Goal: Task Accomplishment & Management: Use online tool/utility

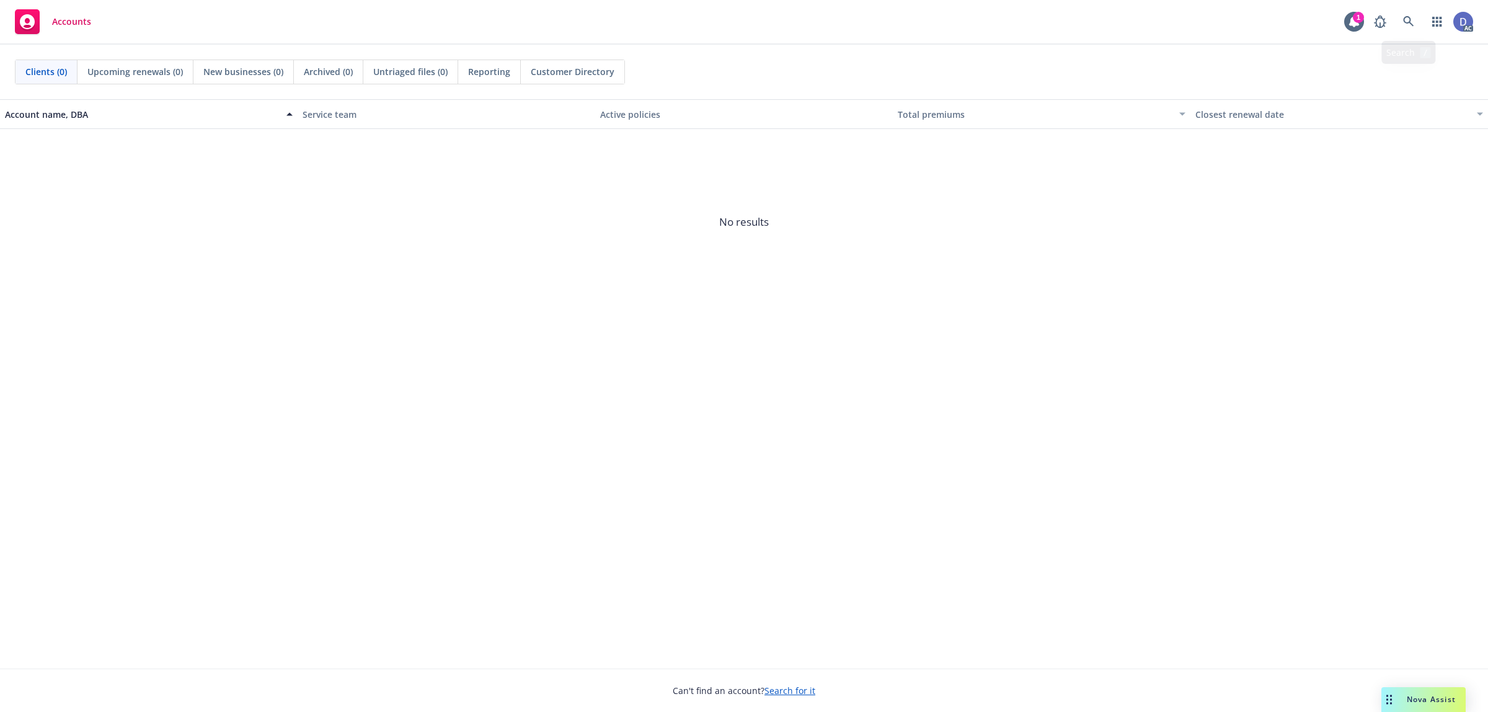
click at [1411, 29] on link at bounding box center [1408, 21] width 25 height 25
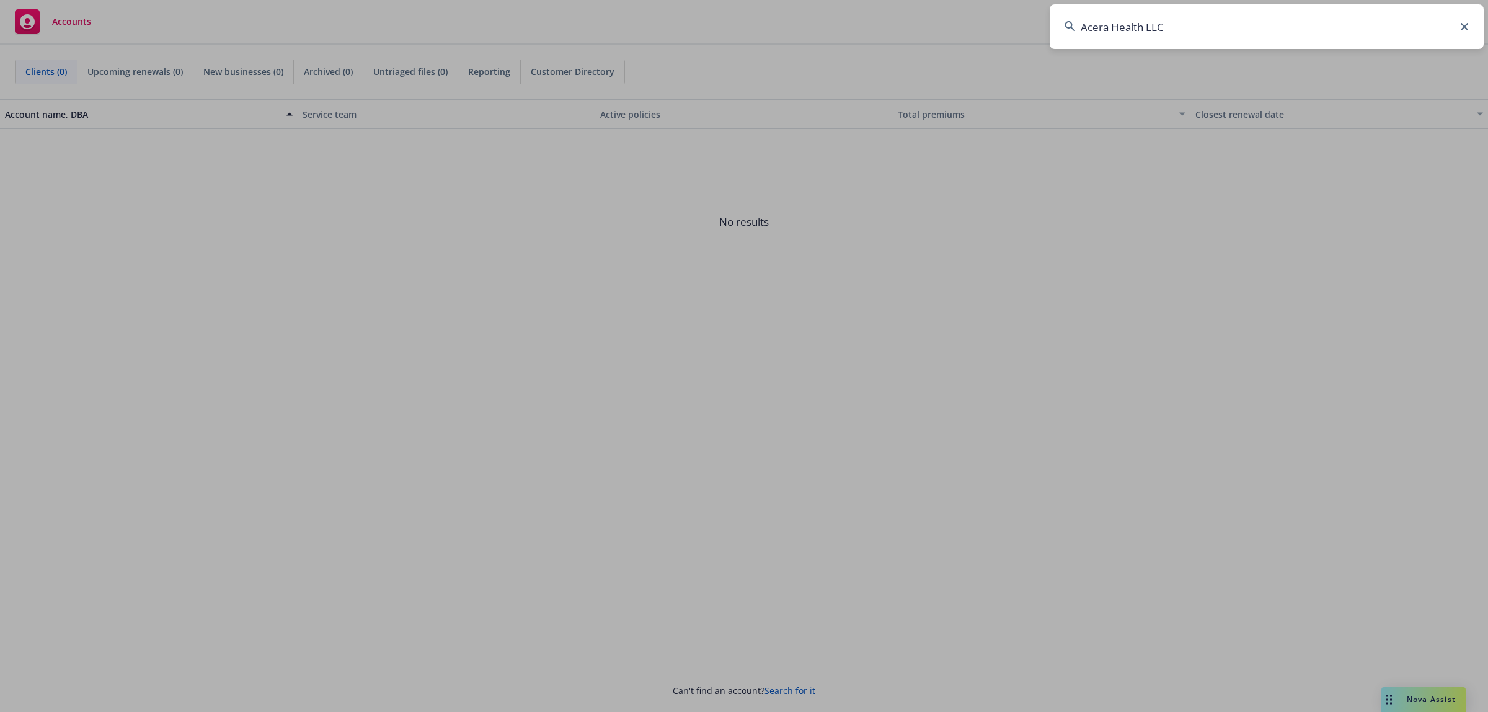
click at [1179, 20] on input "Acera Health LLC" at bounding box center [1267, 26] width 434 height 45
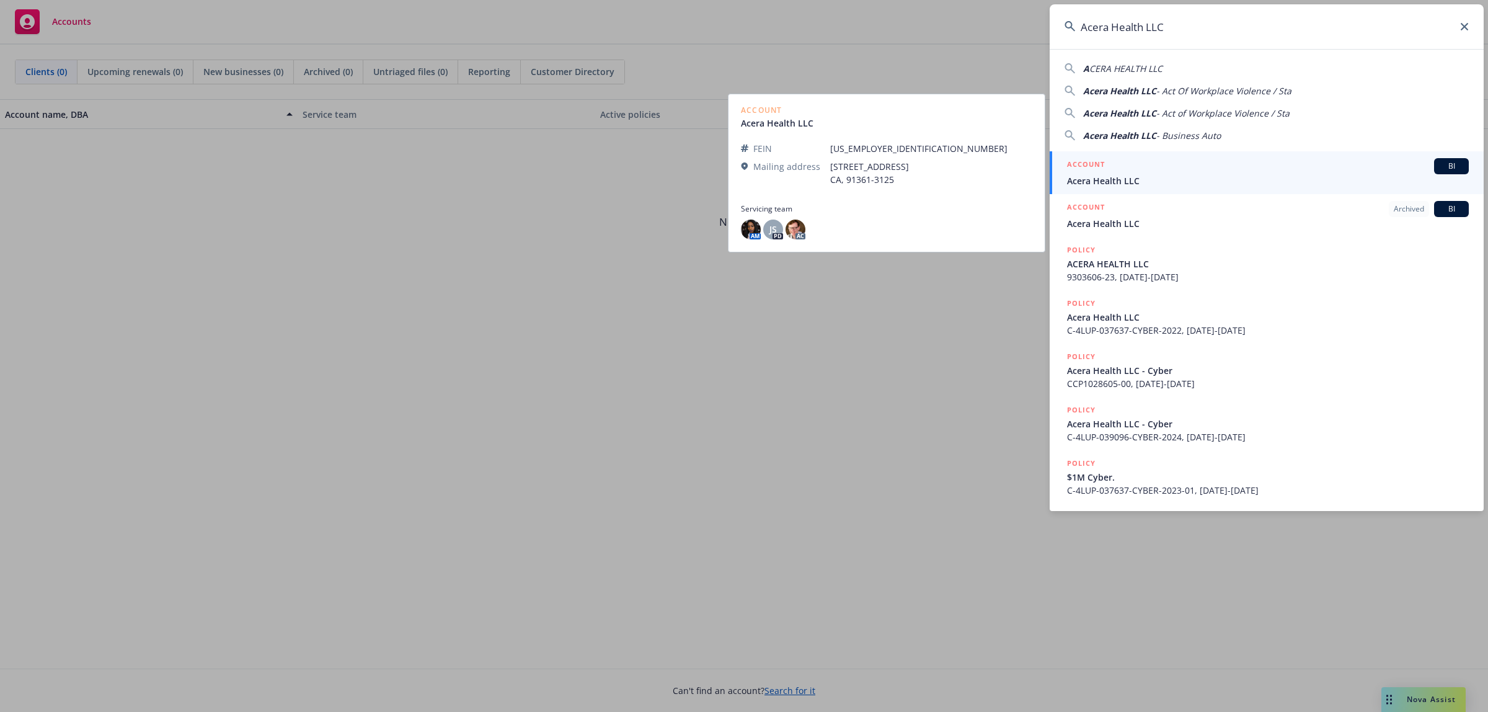
type input "Acera Health LLC"
click at [1198, 163] on div "ACCOUNT BI" at bounding box center [1268, 166] width 402 height 16
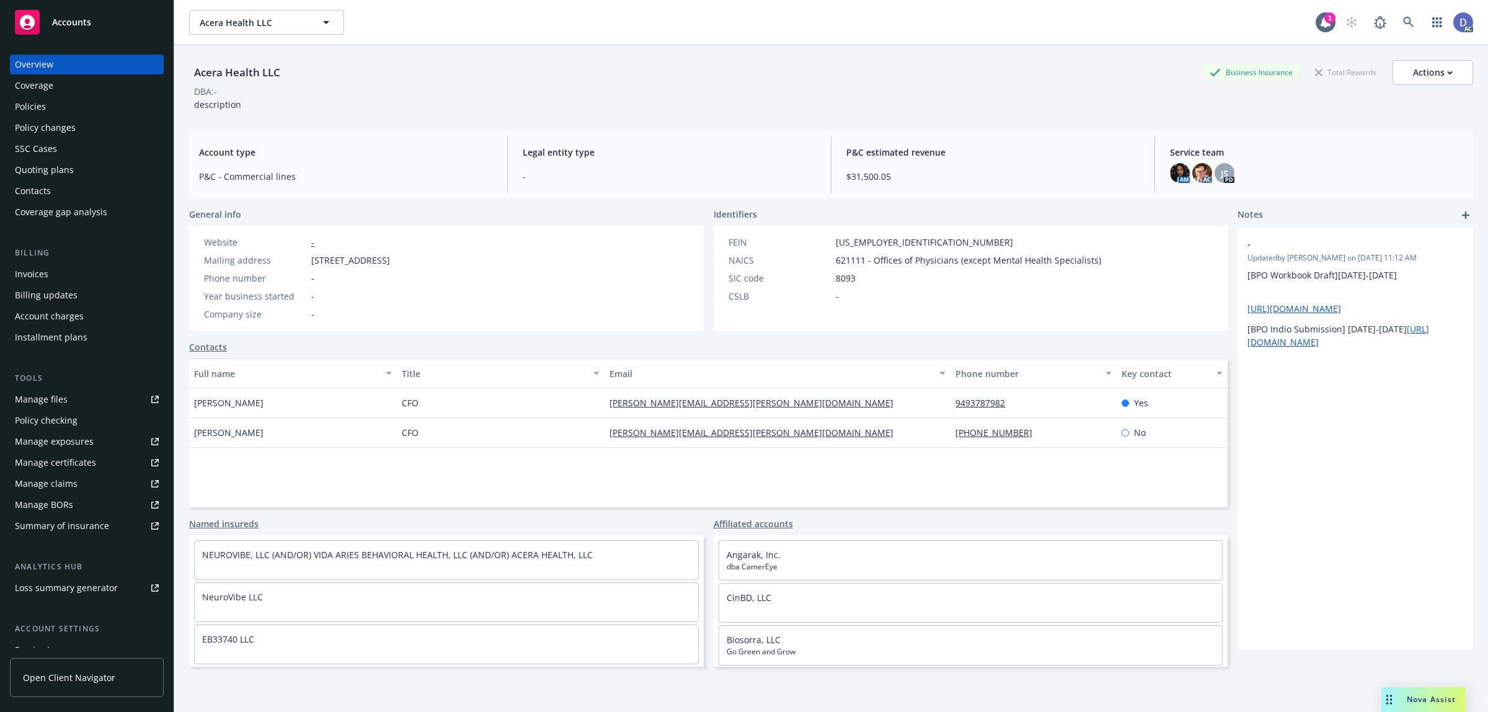
click at [73, 481] on div "Manage claims" at bounding box center [46, 484] width 63 height 20
click at [69, 386] on div "Tools Manage files Policy checking Manage exposures Manage certificates Manage …" at bounding box center [87, 454] width 154 height 164
click at [69, 397] on link "Manage files" at bounding box center [87, 399] width 154 height 20
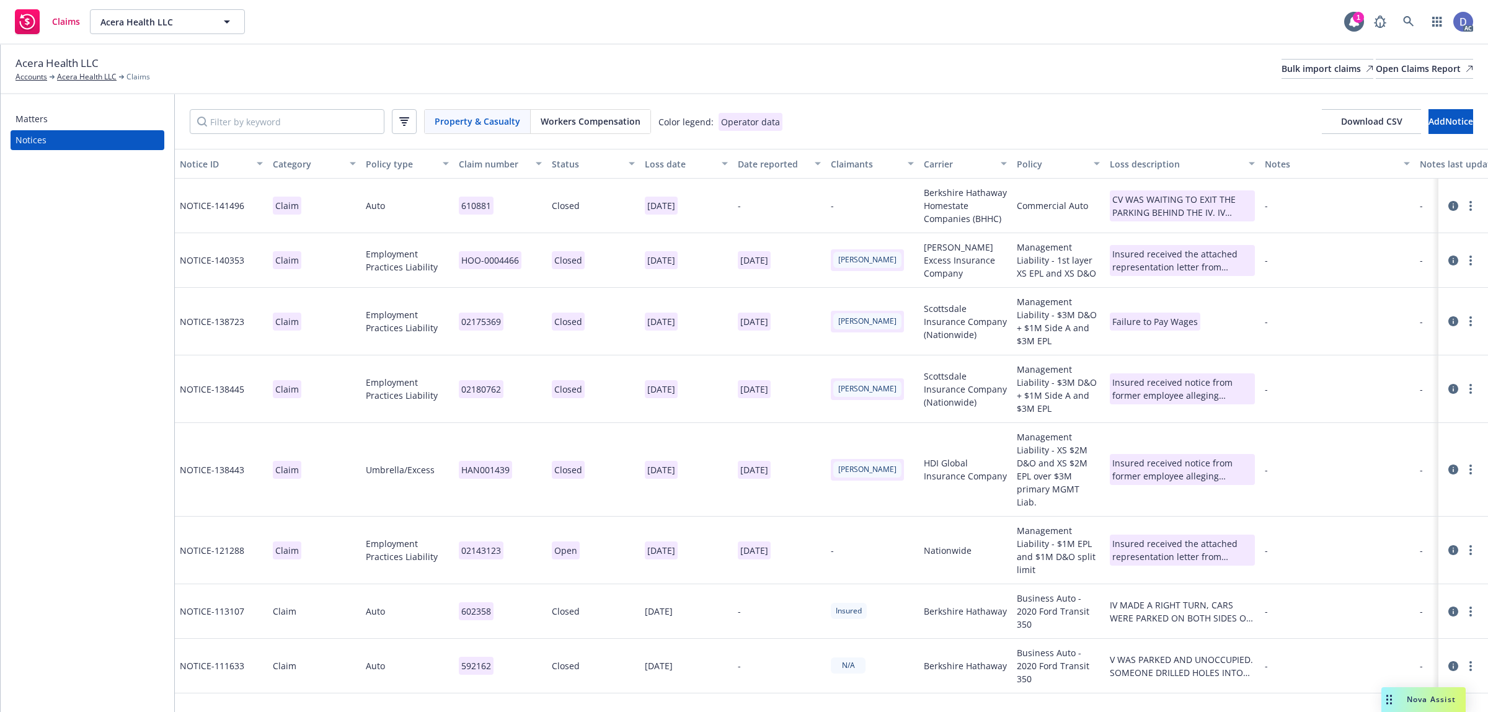
click at [1249, 58] on div "Acera Health LLC Accounts Acera Health LLC Claims Bulk import claims Open Claim…" at bounding box center [744, 68] width 1458 height 27
click at [1281, 66] on div "Bulk import claims" at bounding box center [1327, 69] width 92 height 19
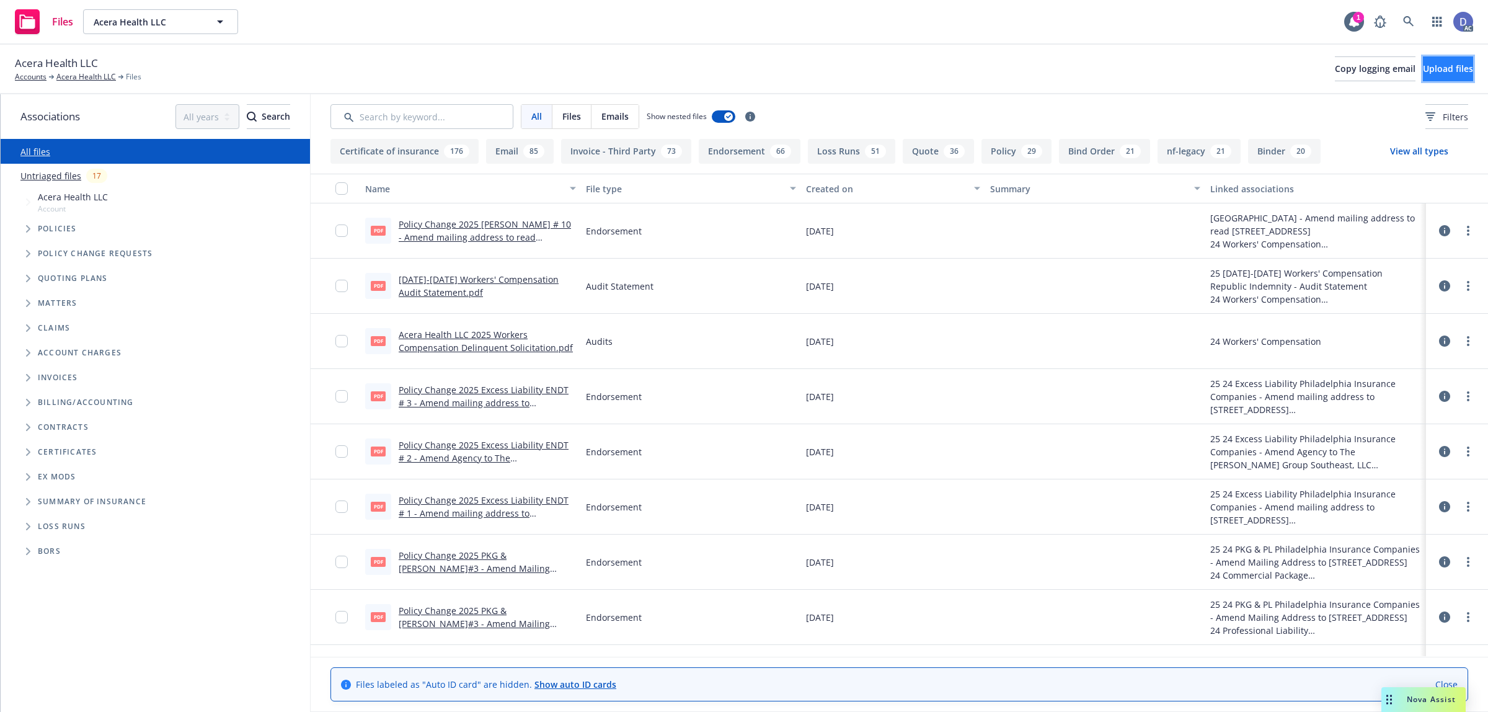
click at [1458, 58] on button "Upload files" at bounding box center [1448, 68] width 50 height 25
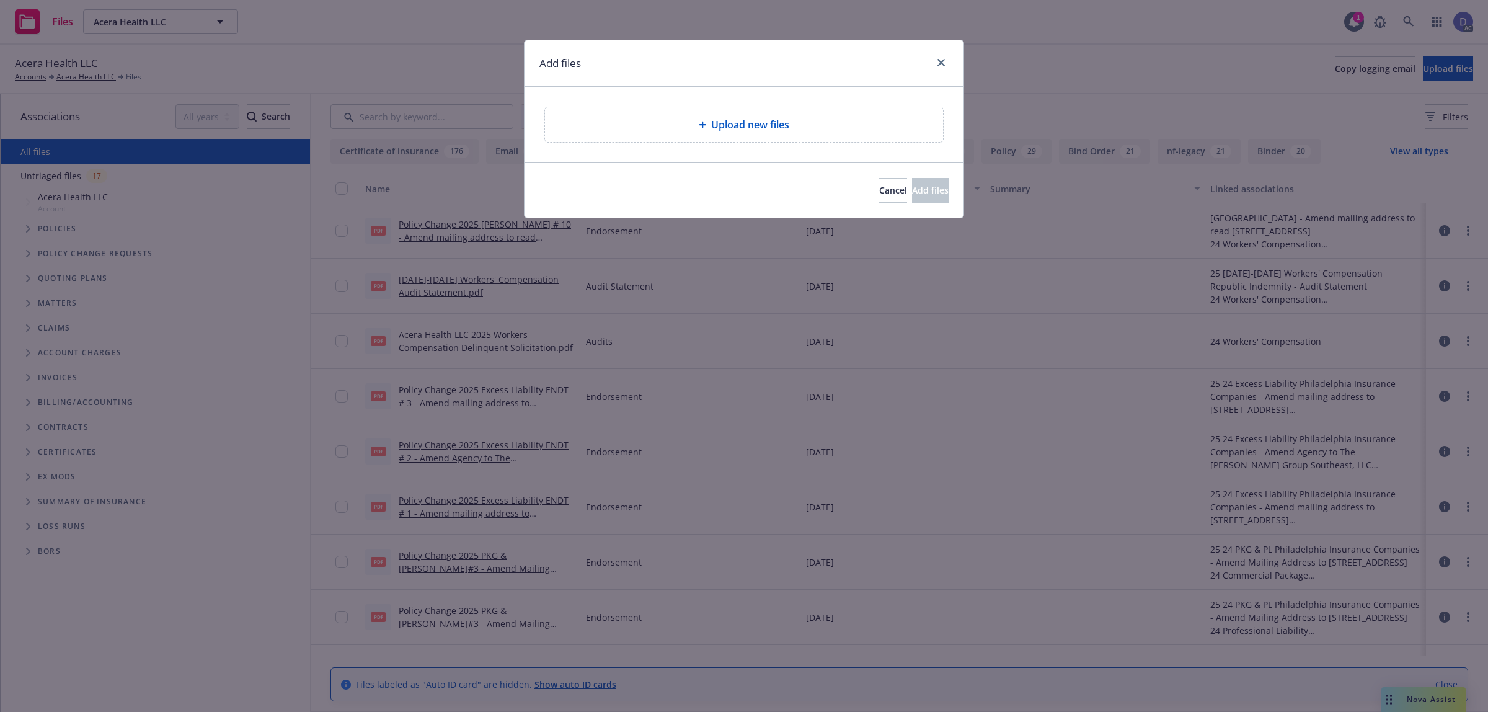
click at [774, 134] on div "Upload new files" at bounding box center [744, 124] width 398 height 35
click at [786, 136] on div "Upload new files" at bounding box center [744, 124] width 398 height 35
click at [640, 125] on div "Upload new files" at bounding box center [744, 124] width 378 height 15
click at [682, 134] on div "Upload new files" at bounding box center [744, 124] width 398 height 35
click at [752, 131] on span "Upload new files" at bounding box center [750, 124] width 78 height 15
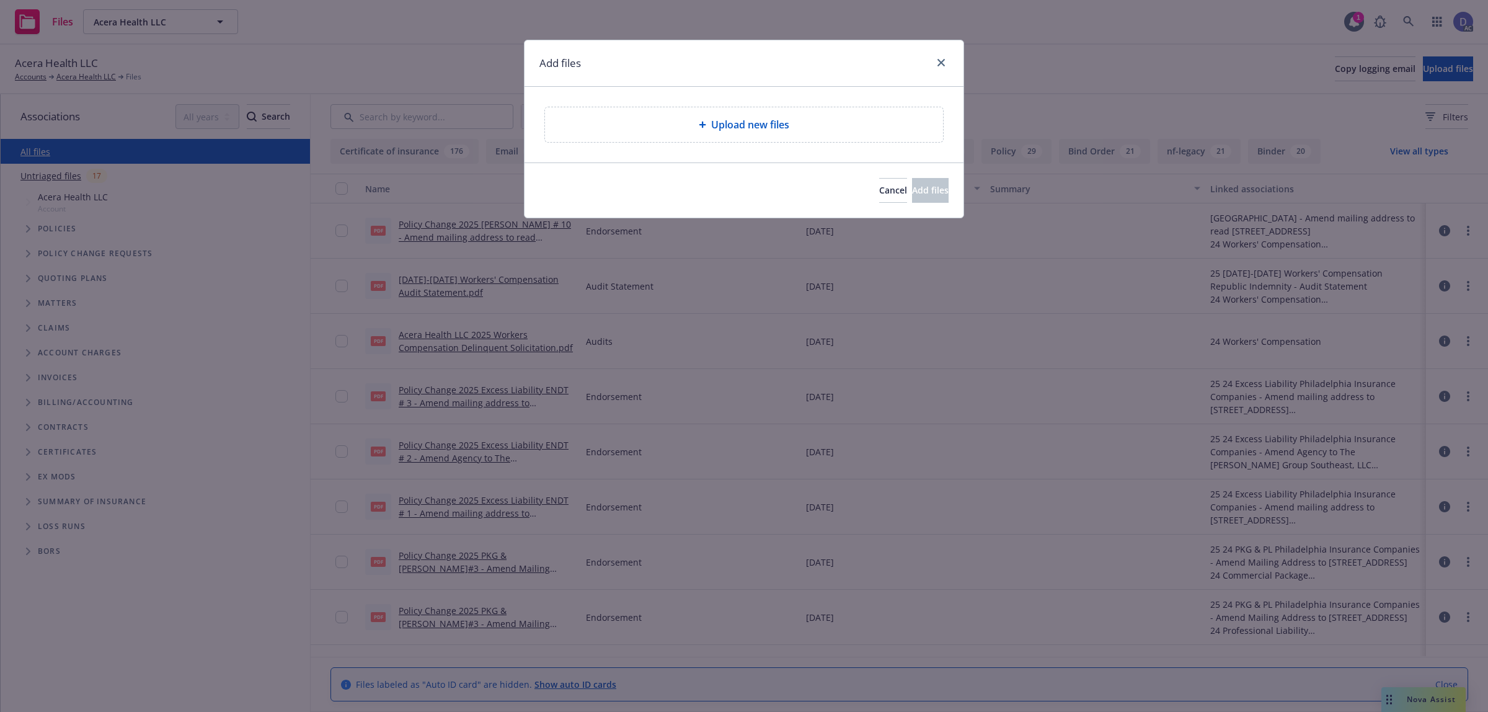
click at [747, 129] on span "Upload new files" at bounding box center [750, 124] width 78 height 15
click at [936, 68] on link "close" at bounding box center [941, 62] width 15 height 15
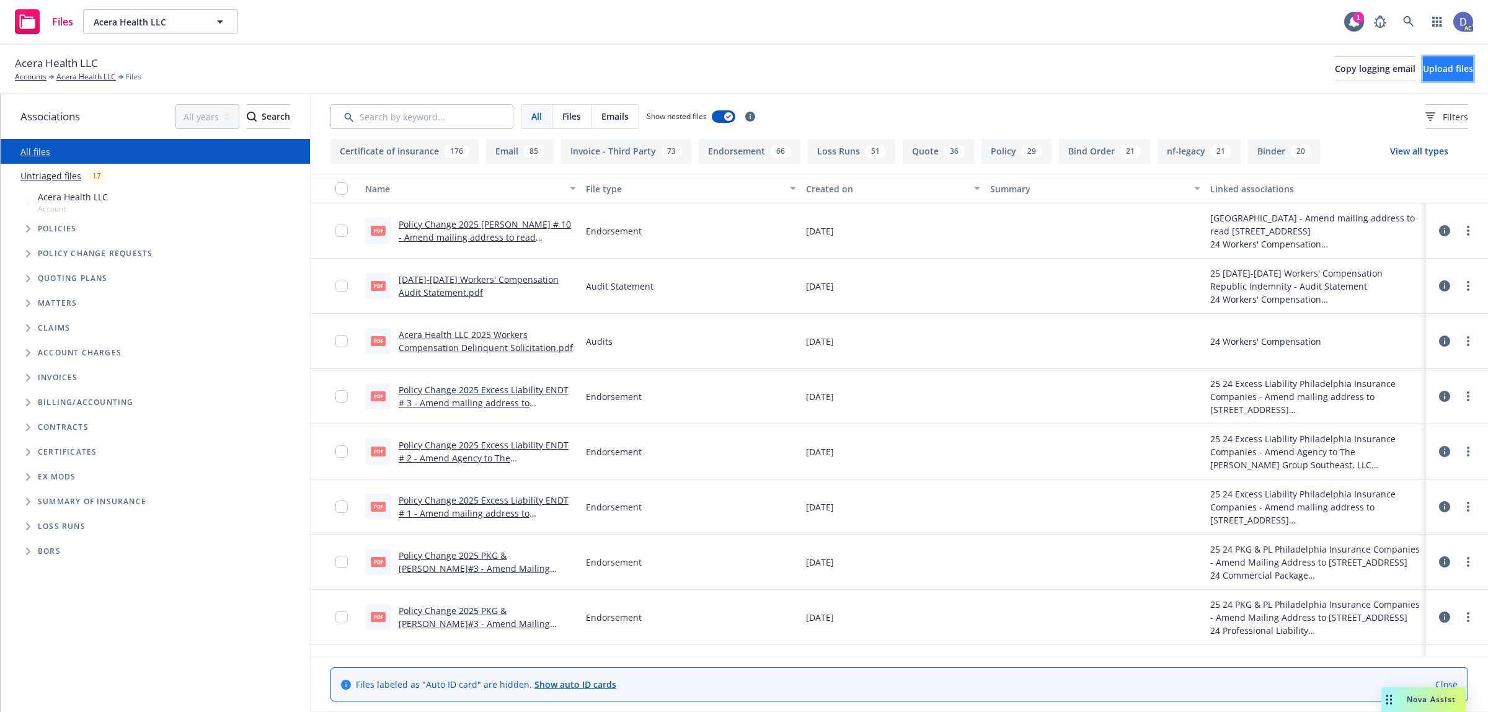
click at [1460, 66] on button "Upload files" at bounding box center [1448, 68] width 50 height 25
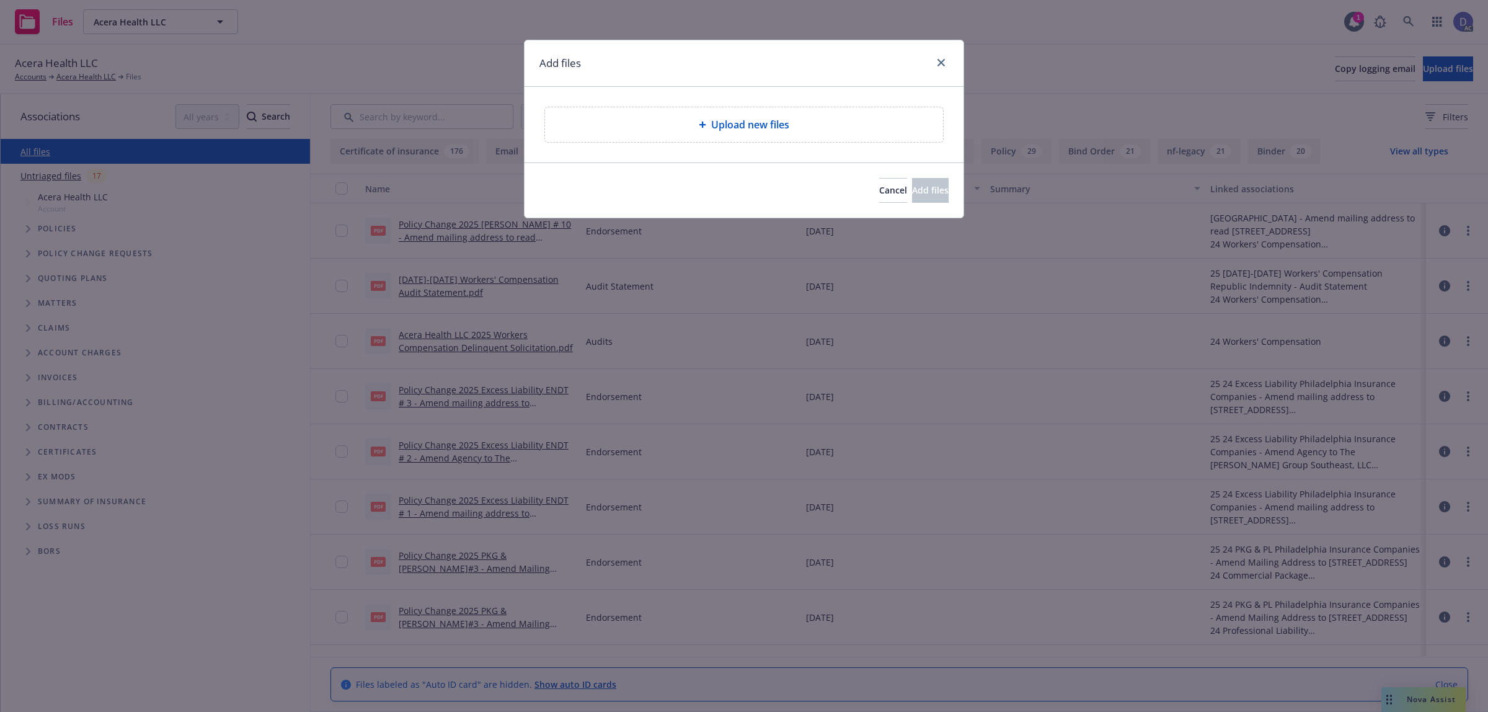
click at [730, 117] on div "Upload new files" at bounding box center [744, 124] width 398 height 35
click at [775, 132] on div "Upload new files" at bounding box center [744, 124] width 398 height 35
click at [775, 132] on span "Upload new files" at bounding box center [750, 124] width 78 height 15
click at [714, 123] on span "Upload new files" at bounding box center [750, 124] width 78 height 15
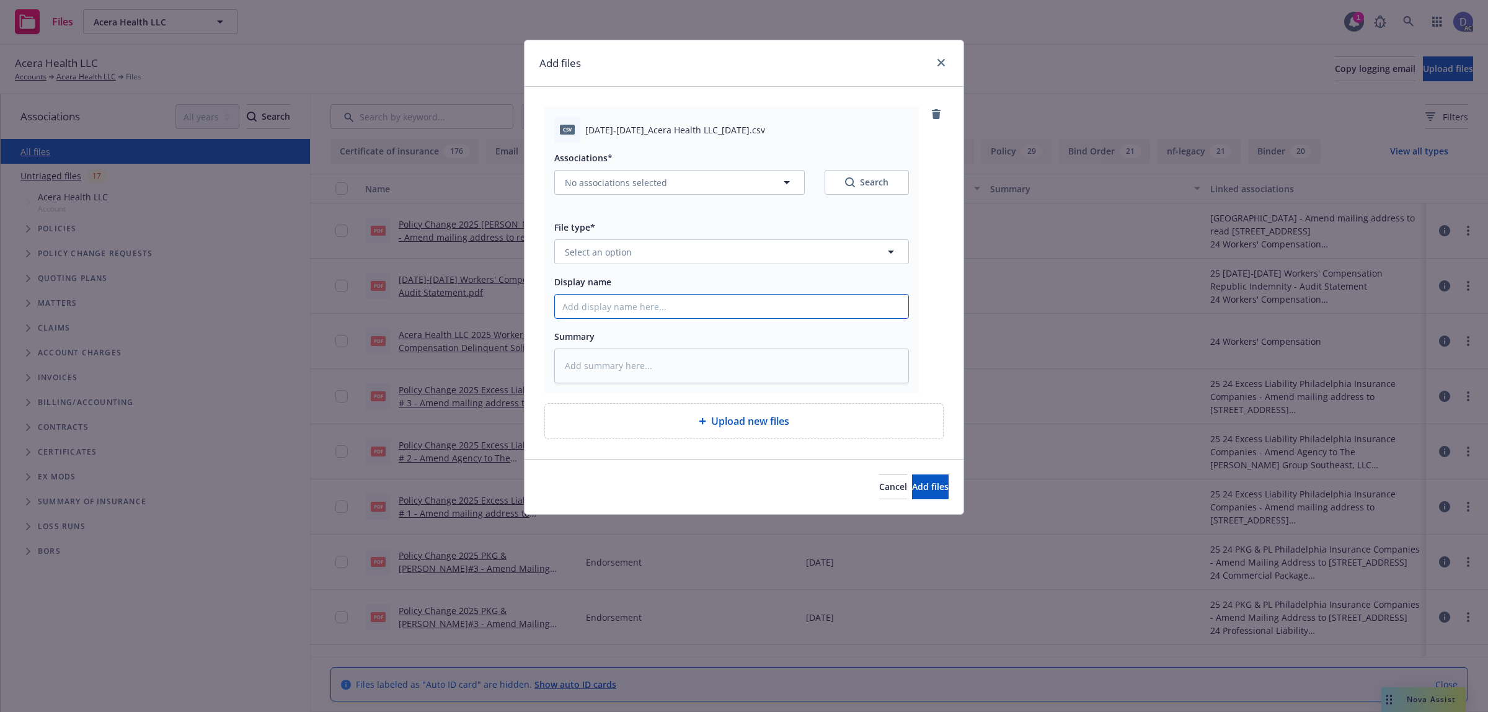
click at [727, 301] on input "Display name" at bounding box center [731, 306] width 353 height 24
paste input "2022-2025_Acera Health LLC_8-31-2025"
type input "2022-2025_Acera Health LLC_8-31-2025"
type textarea "x"
type input "2022-2025_Acera Health LLC_8-31-2025"
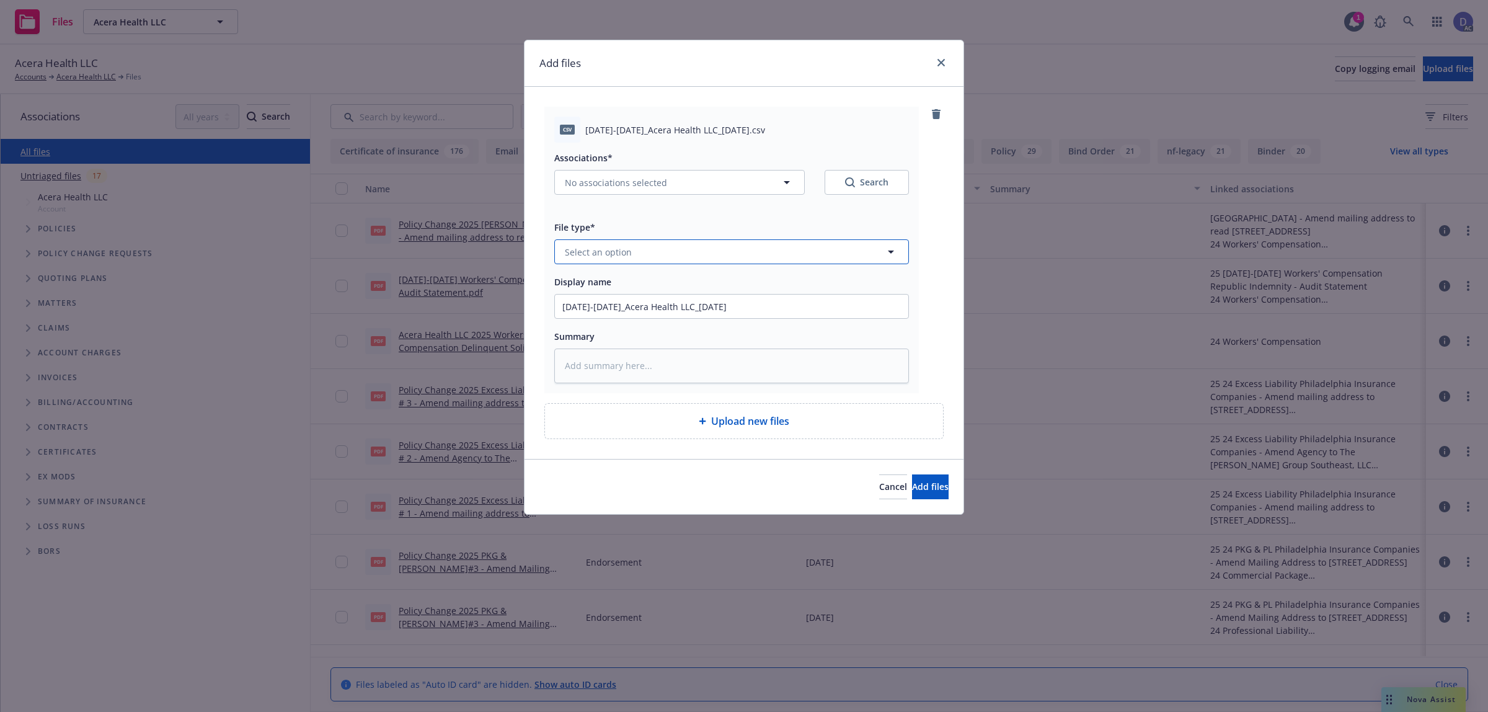
click at [721, 262] on button "Select an option" at bounding box center [731, 251] width 355 height 25
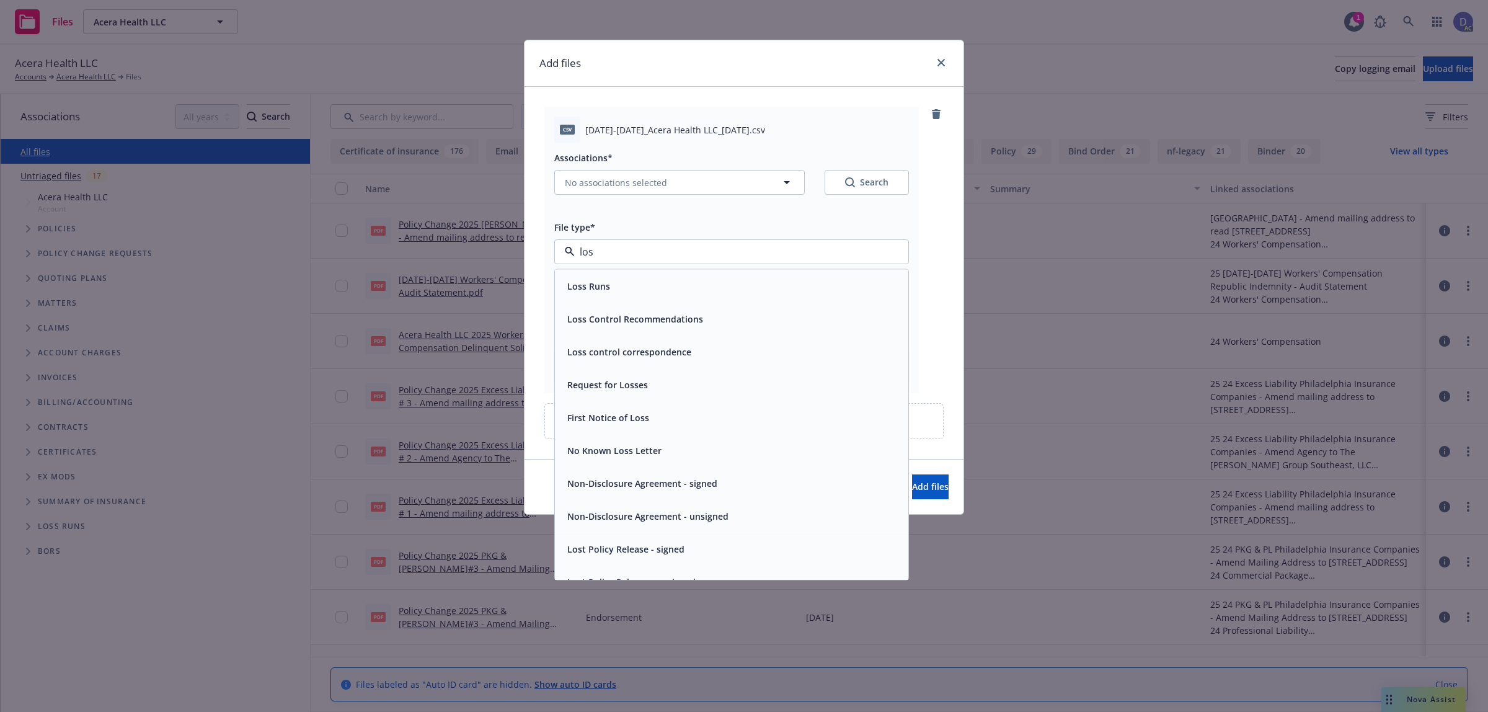
type input "loss"
click at [688, 278] on div "Loss Runs" at bounding box center [731, 286] width 338 height 18
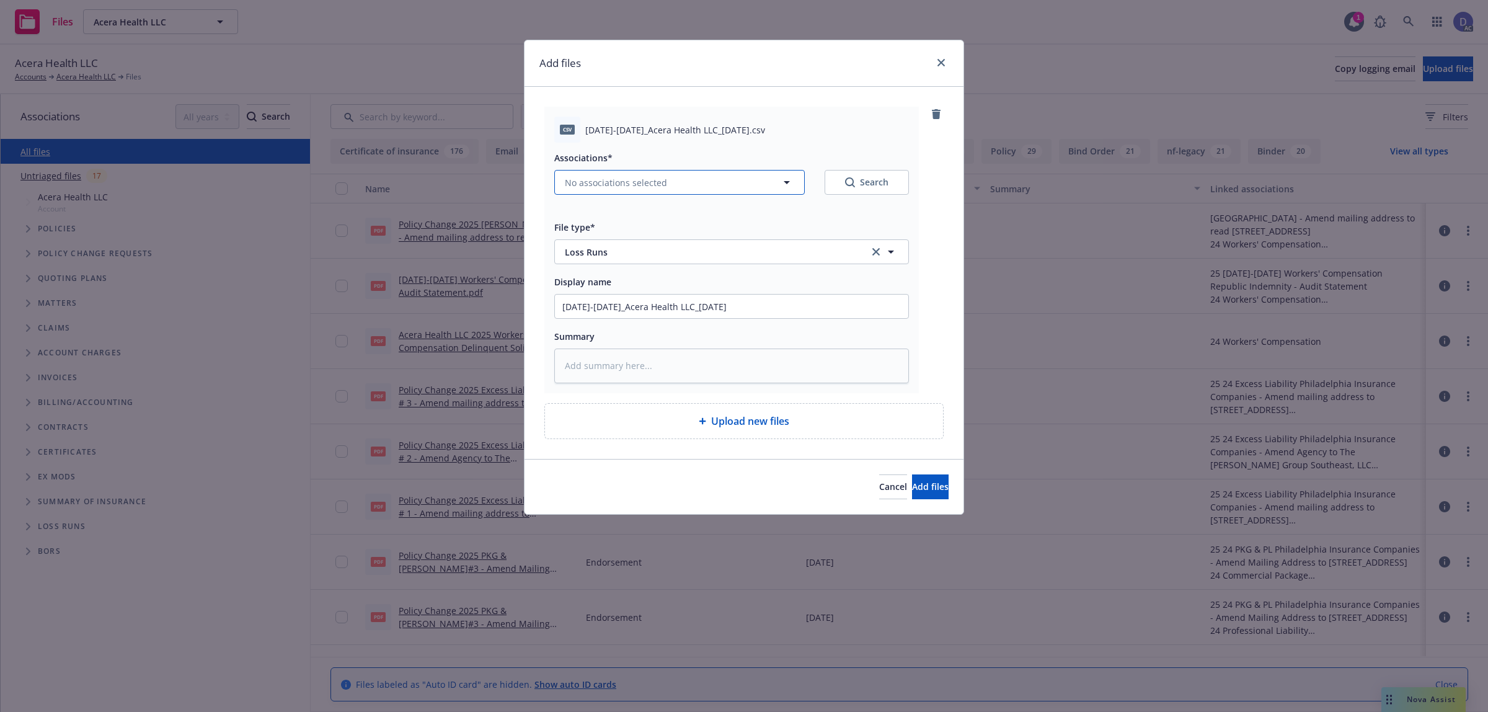
click at [617, 170] on button "No associations selected" at bounding box center [679, 182] width 250 height 25
type textarea "x"
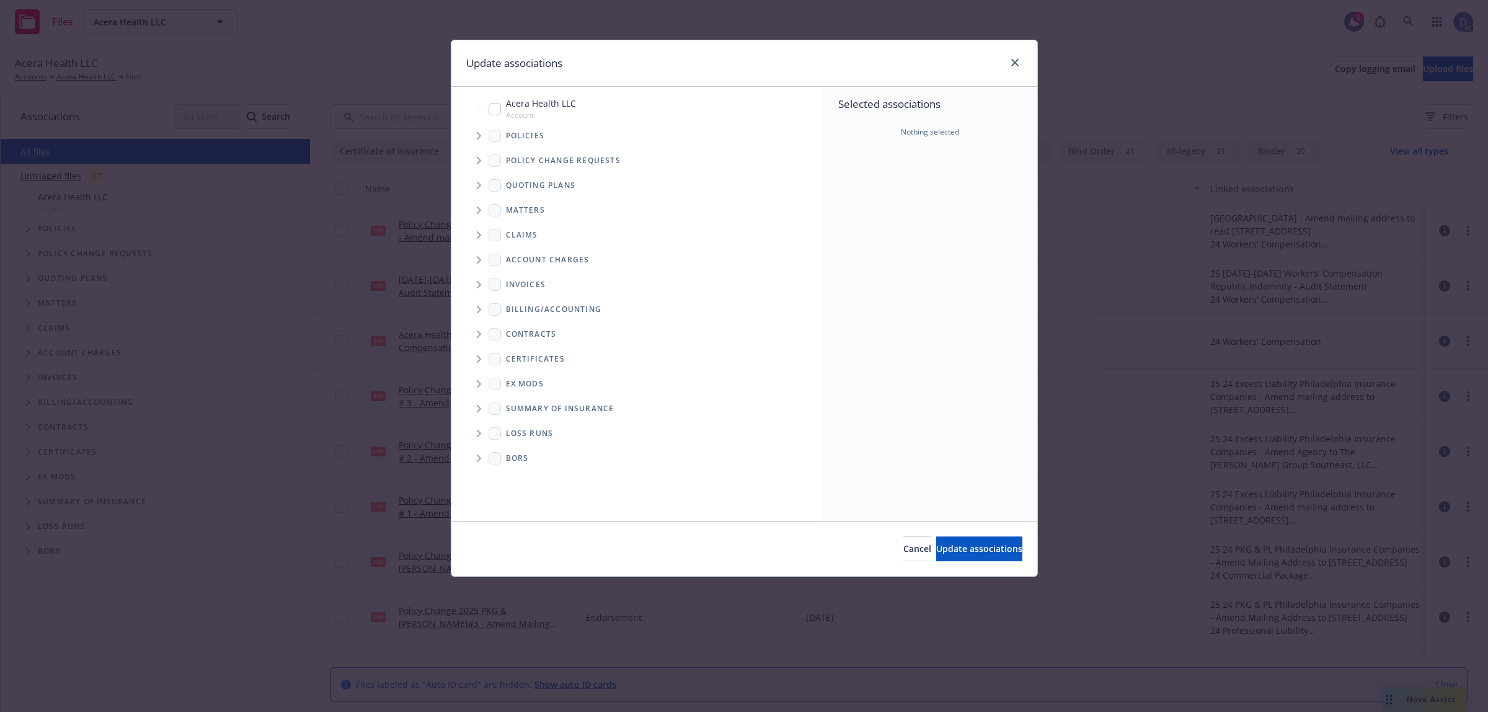
click at [479, 141] on span "Tree Example" at bounding box center [479, 136] width 20 height 20
click at [893, 146] on div "Selected associations Nothing selected" at bounding box center [930, 117] width 214 height 61
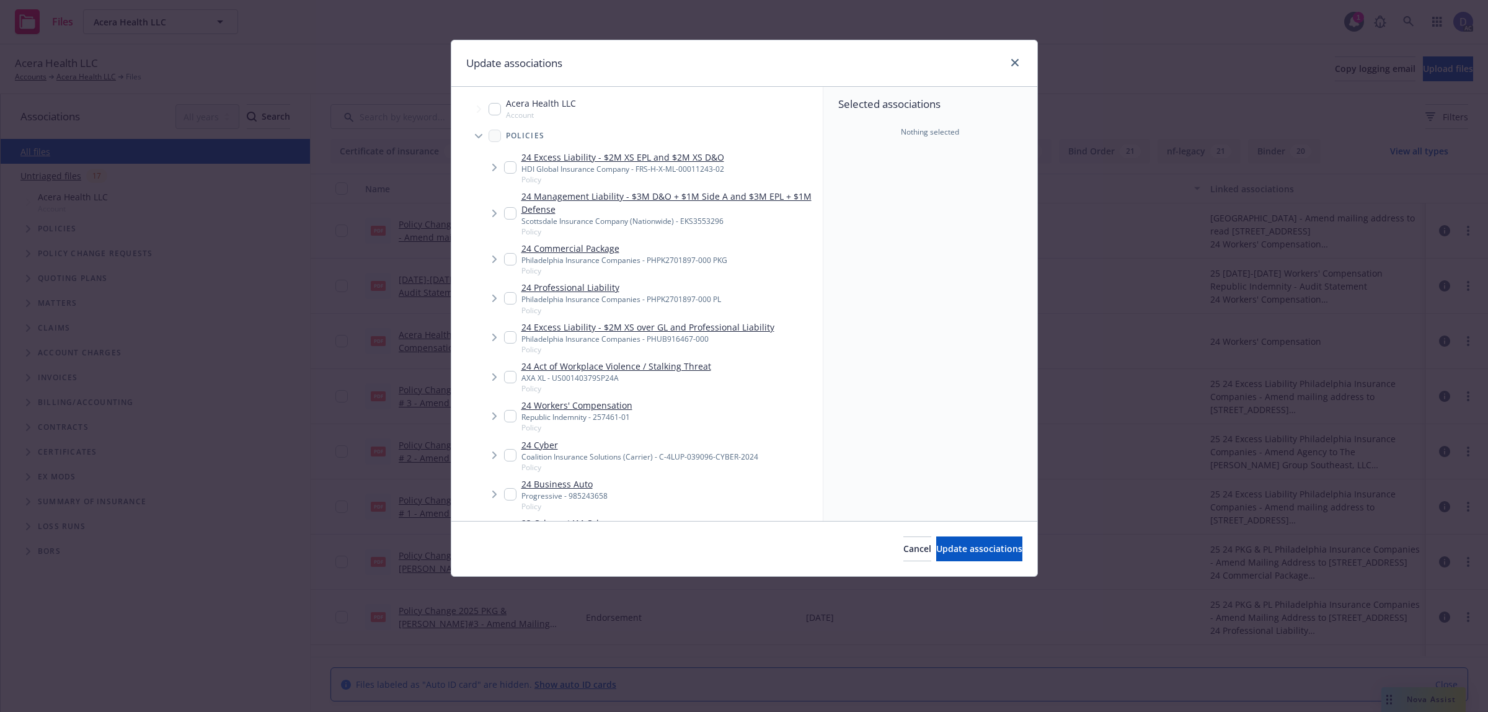
click at [631, 224] on div "Scottsdale Insurance Company (Nationwide) - EKS3553296" at bounding box center [669, 221] width 296 height 11
checkbox input "true"
click at [986, 544] on span "Update associations" at bounding box center [979, 548] width 86 height 12
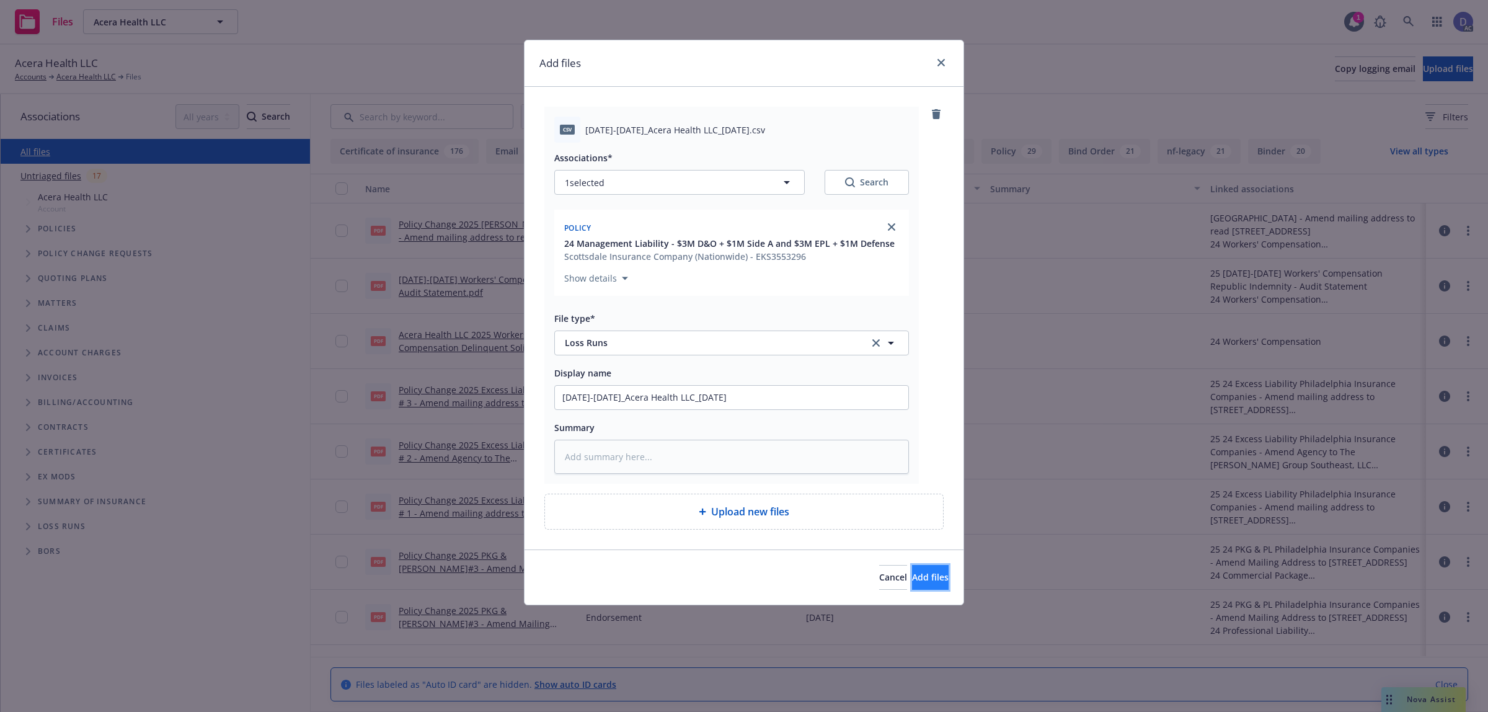
click at [937, 578] on button "Add files" at bounding box center [930, 577] width 37 height 25
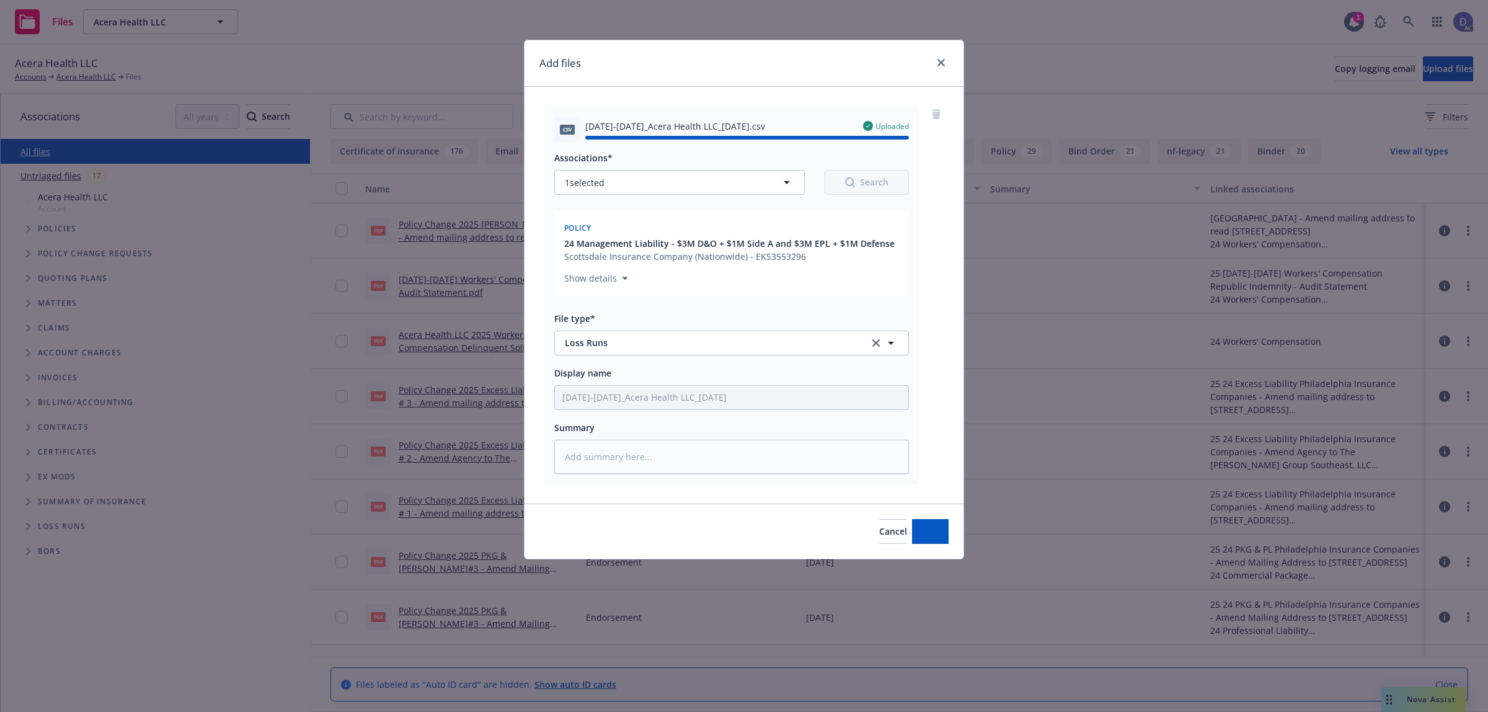
type textarea "x"
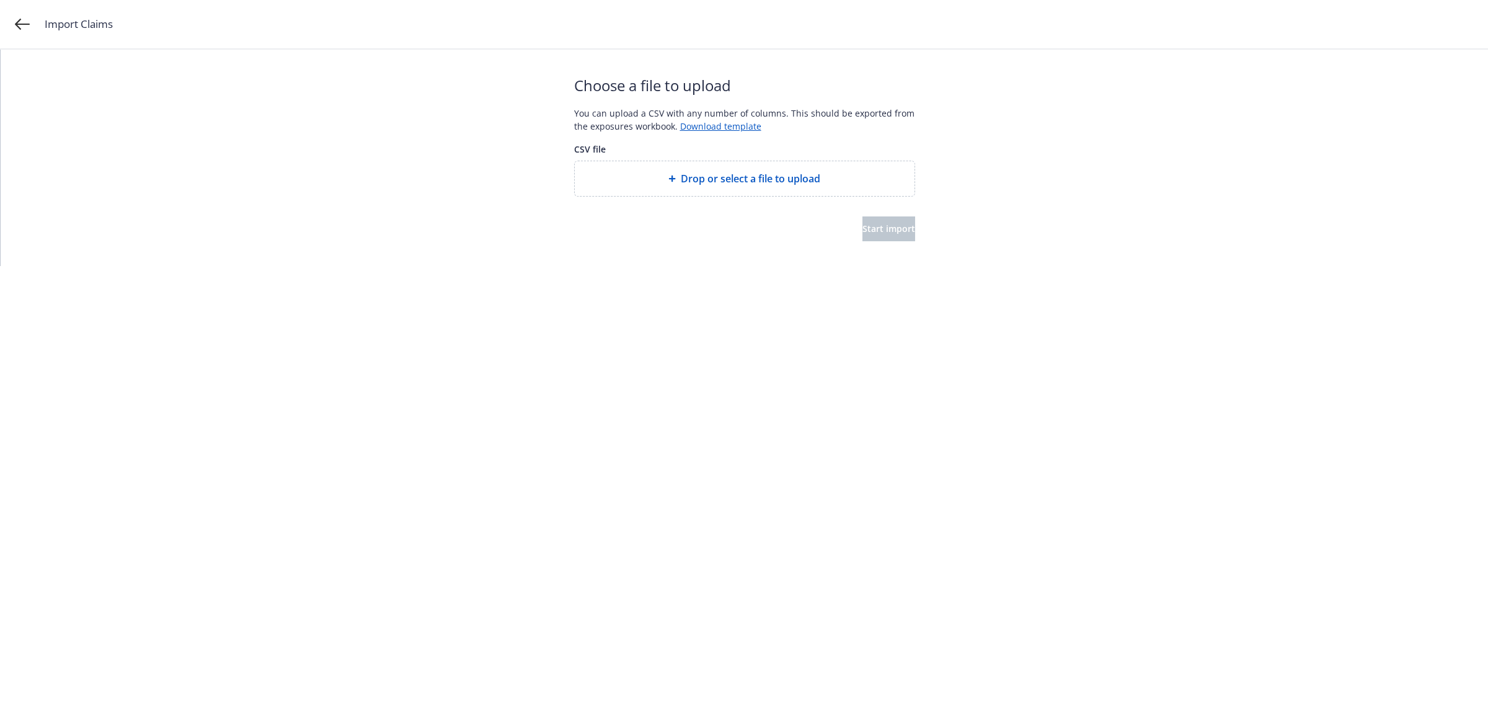
click at [674, 177] on icon at bounding box center [671, 178] width 7 height 7
click at [689, 194] on div "Drop or select a file to upload" at bounding box center [745, 178] width 340 height 35
click at [869, 231] on span "Start import" at bounding box center [888, 229] width 53 height 12
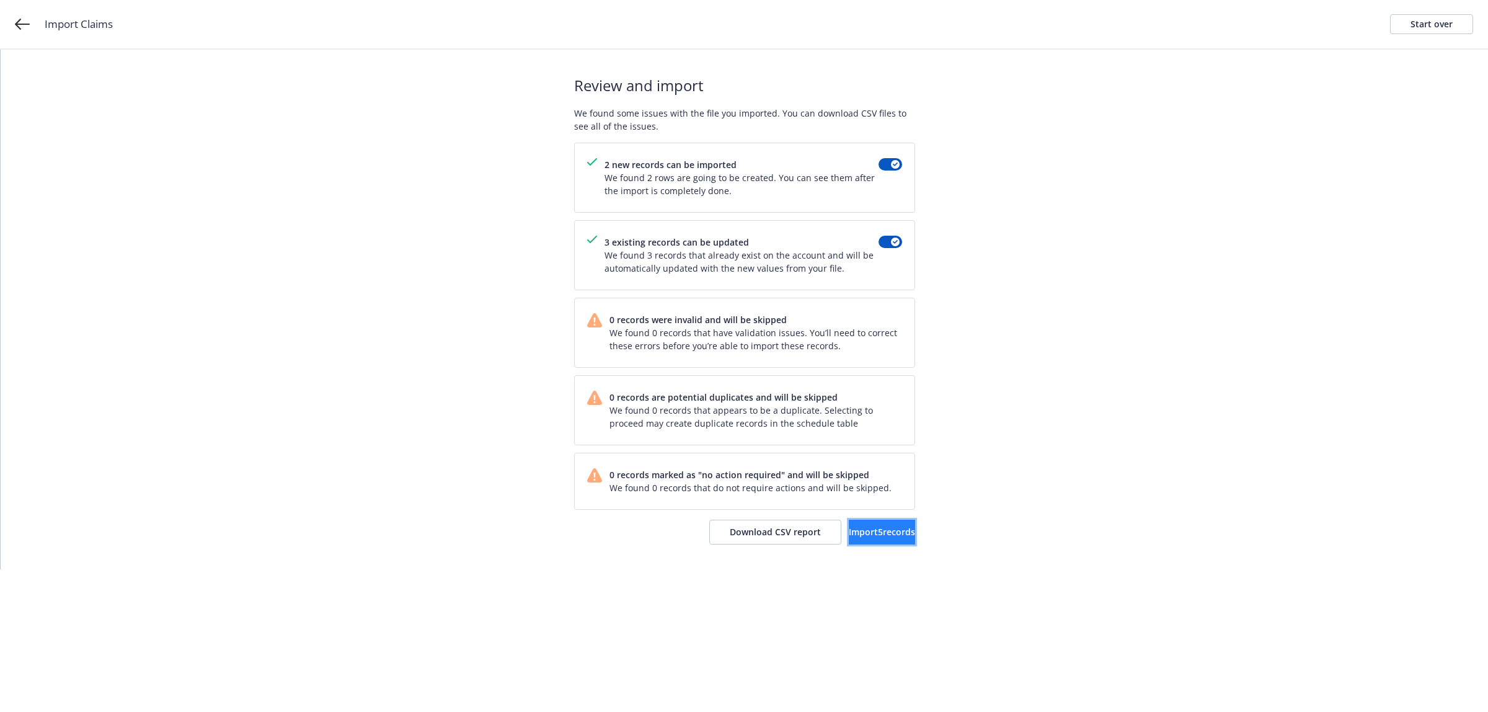
click at [863, 541] on button "Import 5 records" at bounding box center [882, 532] width 66 height 25
click at [849, 534] on span "View accounts" at bounding box center [864, 532] width 61 height 12
